Goal: Information Seeking & Learning: Learn about a topic

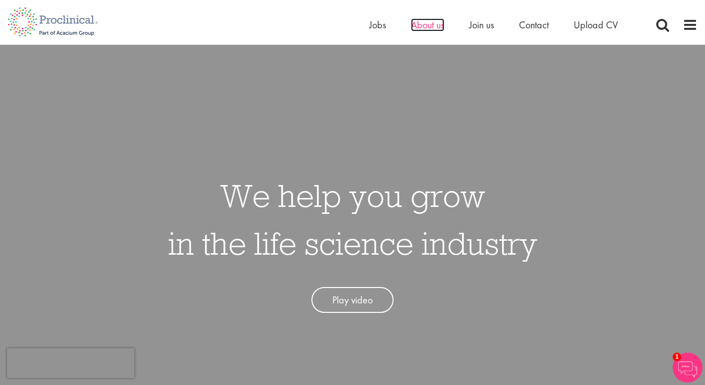
click at [431, 28] on span "About us" at bounding box center [427, 24] width 33 height 13
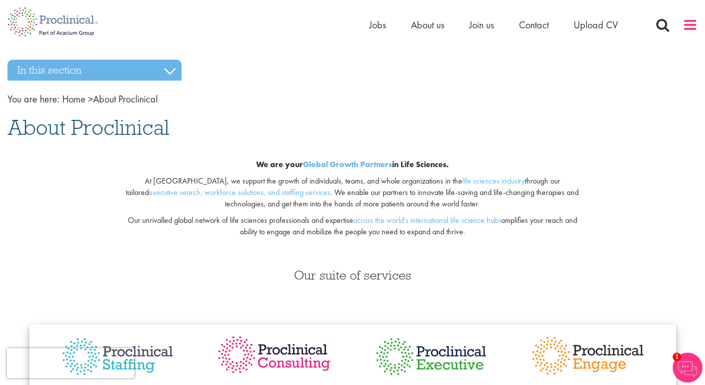
click at [693, 29] on span at bounding box center [690, 24] width 15 height 15
click at [688, 21] on span at bounding box center [690, 24] width 15 height 15
